Goal: Information Seeking & Learning: Learn about a topic

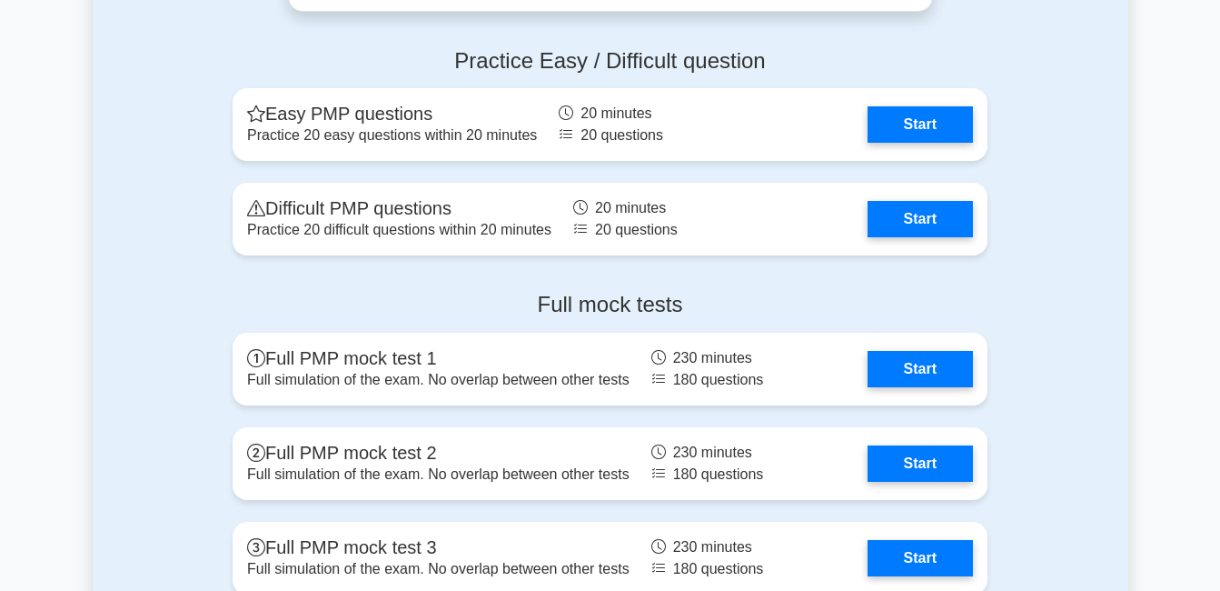
scroll to position [5040, 0]
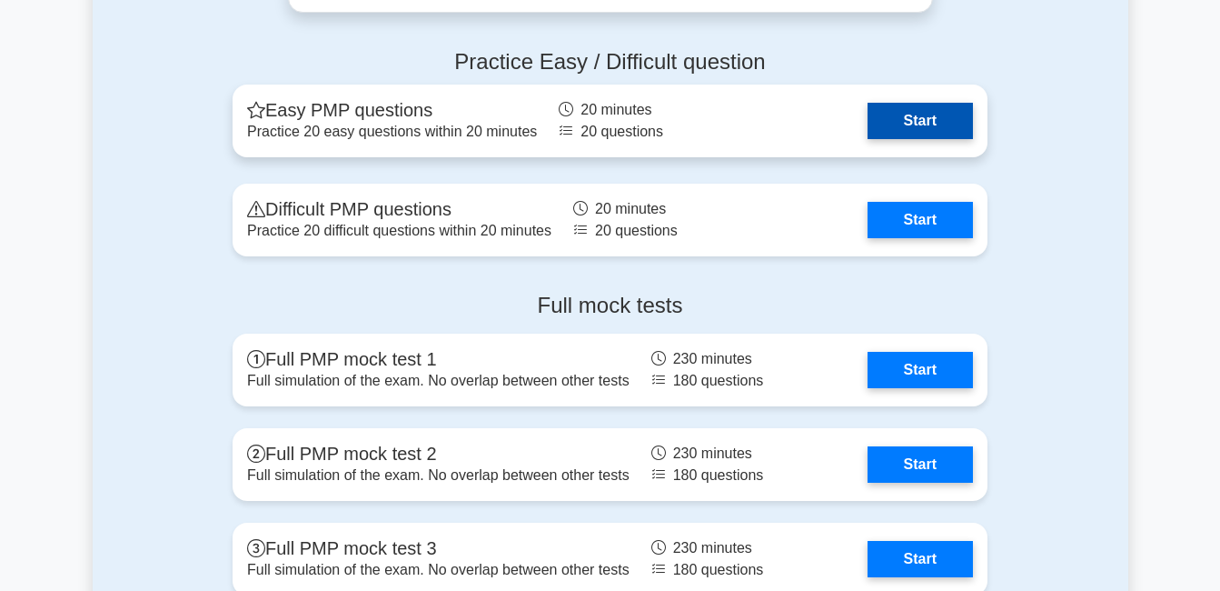
click at [889, 121] on link "Start" at bounding box center [920, 121] width 105 height 36
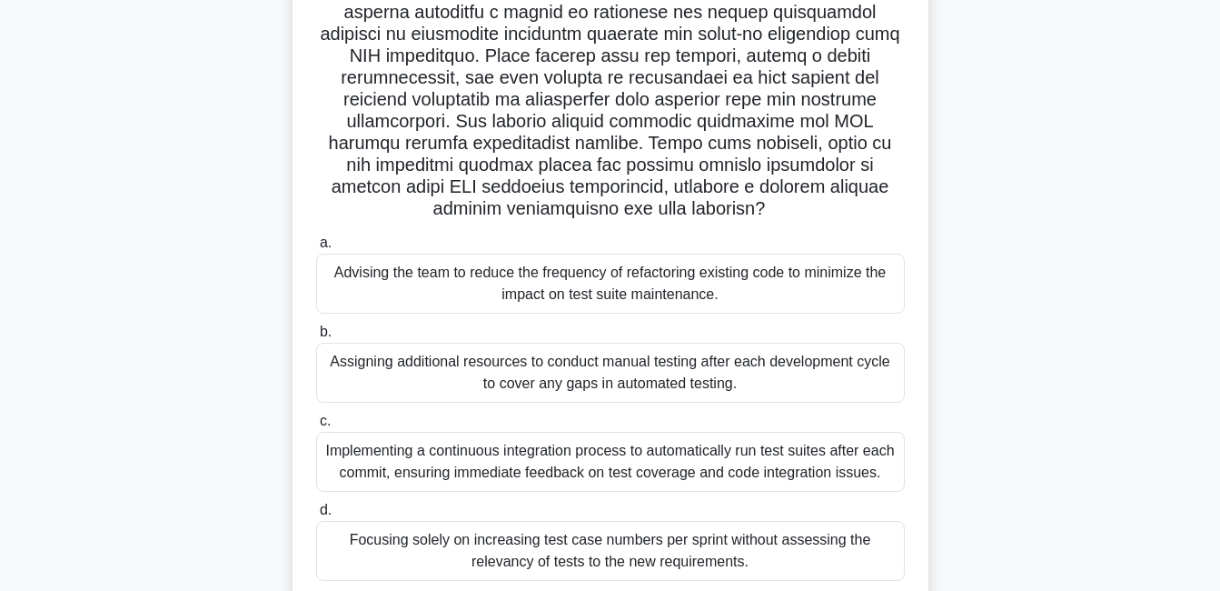
scroll to position [260, 0]
click at [508, 294] on div "Advising the team to reduce the frequency of refactoring existing code to minim…" at bounding box center [610, 284] width 589 height 60
click at [316, 250] on input "a. Advising the team to reduce the frequency of refactoring existing code to mi…" at bounding box center [316, 244] width 0 height 12
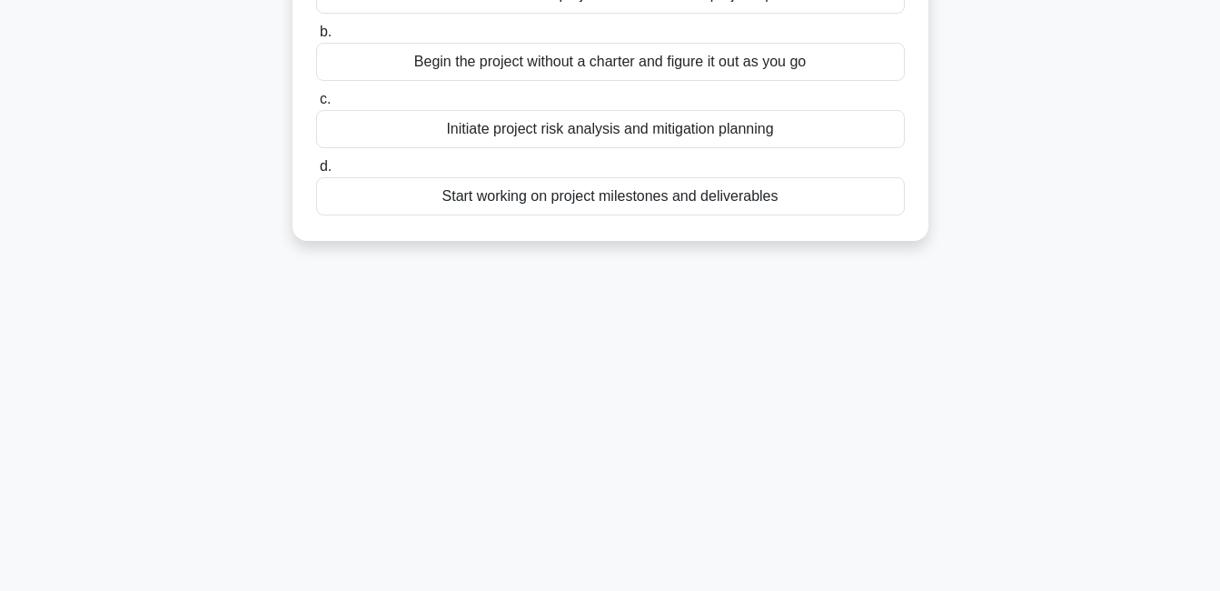
scroll to position [0, 0]
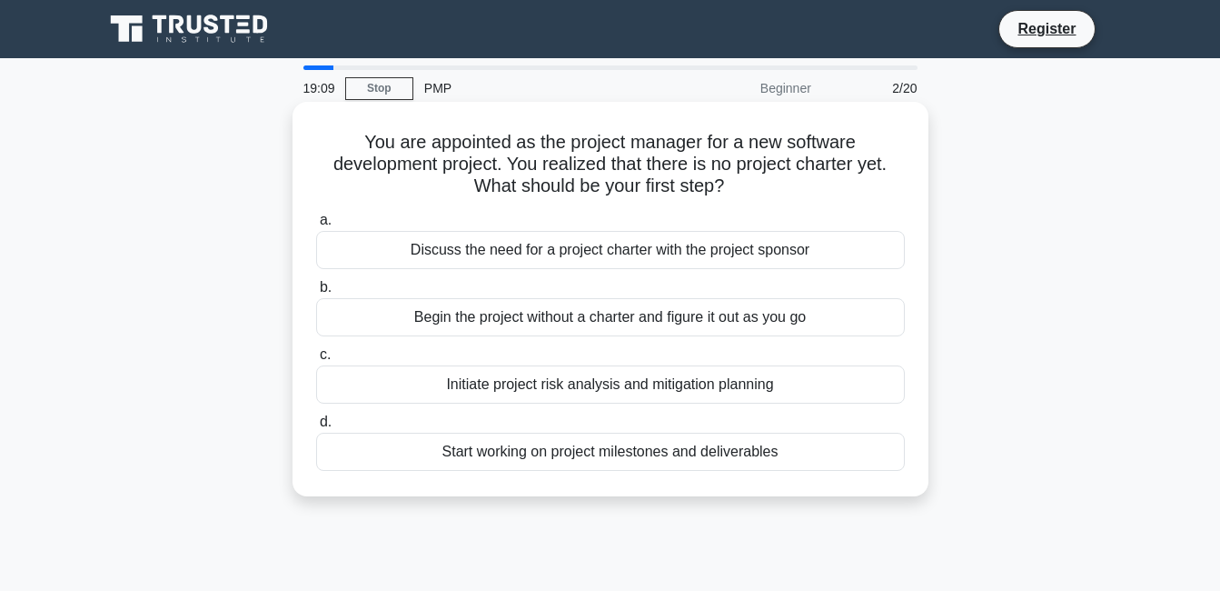
click at [482, 459] on div "Start working on project milestones and deliverables" at bounding box center [610, 451] width 589 height 38
click at [316, 428] on input "d. Start working on project milestones and deliverables" at bounding box center [316, 422] width 0 height 12
